Goal: Transaction & Acquisition: Register for event/course

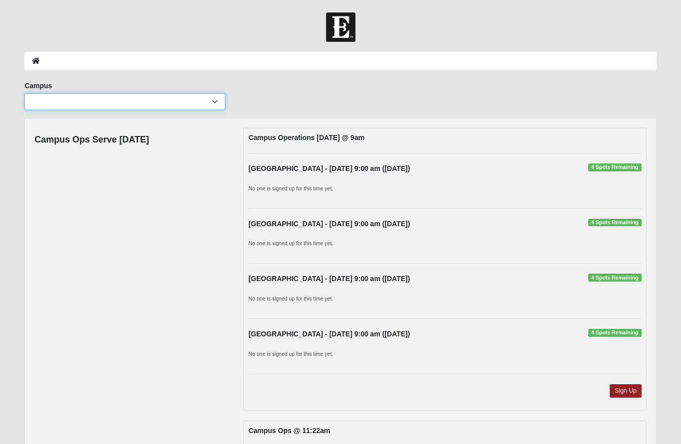
click at [220, 105] on select "[GEOGRAPHIC_DATA] [GEOGRAPHIC_DATA] (Coming Soon) Eleven22 Online [PERSON_NAME]…" at bounding box center [124, 101] width 201 height 17
select select "13"
click at [617, 169] on span "4 Spots Remaining" at bounding box center [615, 168] width 53 height 8
click at [628, 396] on link "Sign Up" at bounding box center [626, 391] width 32 height 13
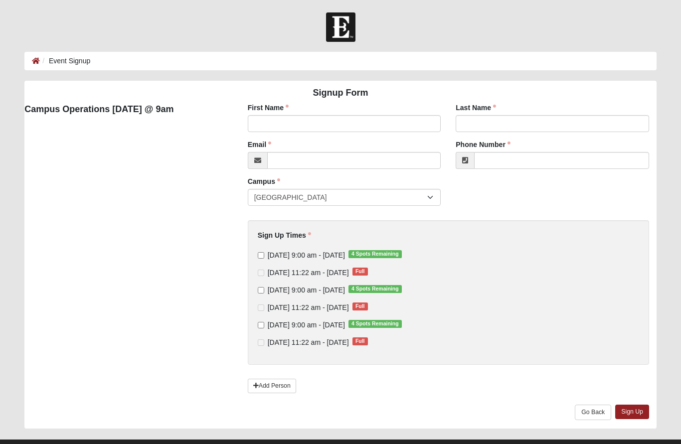
click at [358, 137] on div "First Name First Name is required." at bounding box center [344, 121] width 209 height 37
click at [378, 121] on input "First Name" at bounding box center [345, 123] width 194 height 17
type input "Ray"
type input "Boatwright"
type input "boate888@gmail.com"
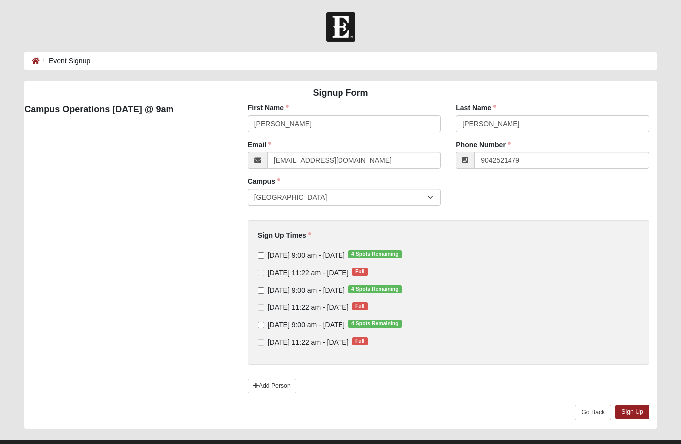
type input "(904) 252-1479"
click at [268, 254] on span "Sunday 9:00 am - Oct 5 2025 4 Spots Remaining" at bounding box center [306, 255] width 77 height 8
click at [264, 254] on input "Sunday 9:00 am - Oct 5 2025 4 Spots Remaining" at bounding box center [261, 255] width 6 height 6
checkbox input "true"
click at [638, 409] on link "Sign Up" at bounding box center [633, 412] width 34 height 14
